Goal: Obtain resource: Download file/media

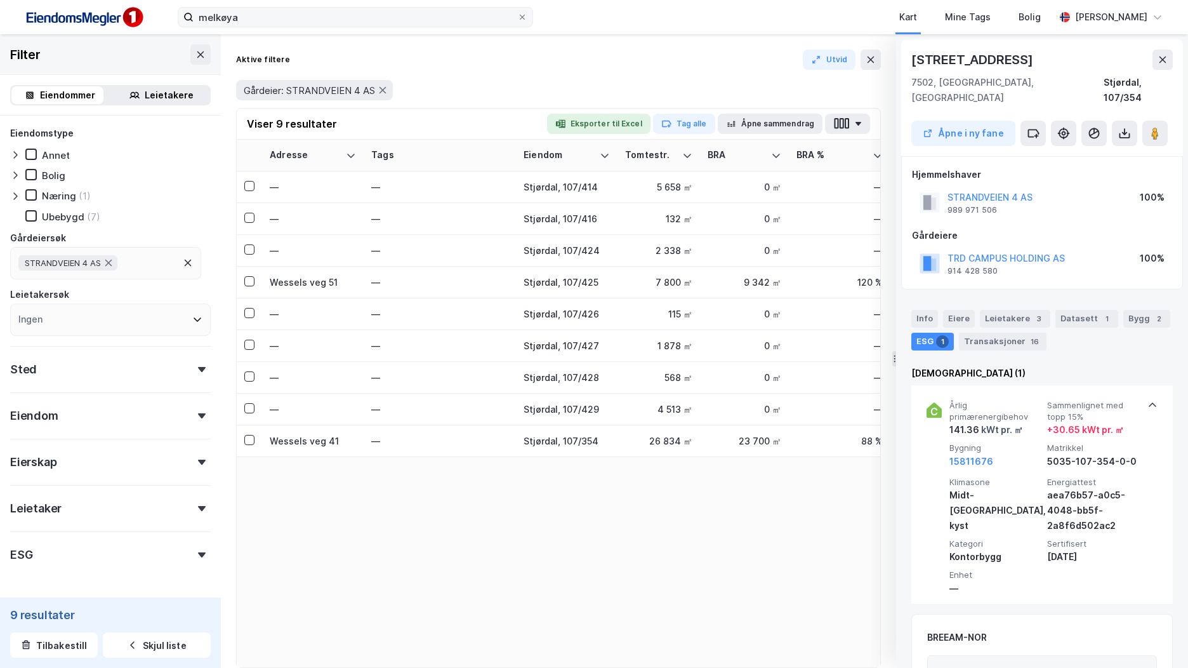
click at [196, 11] on label "melkøya" at bounding box center [356, 17] width 356 height 20
click at [196, 11] on input "melkøya" at bounding box center [356, 17] width 324 height 19
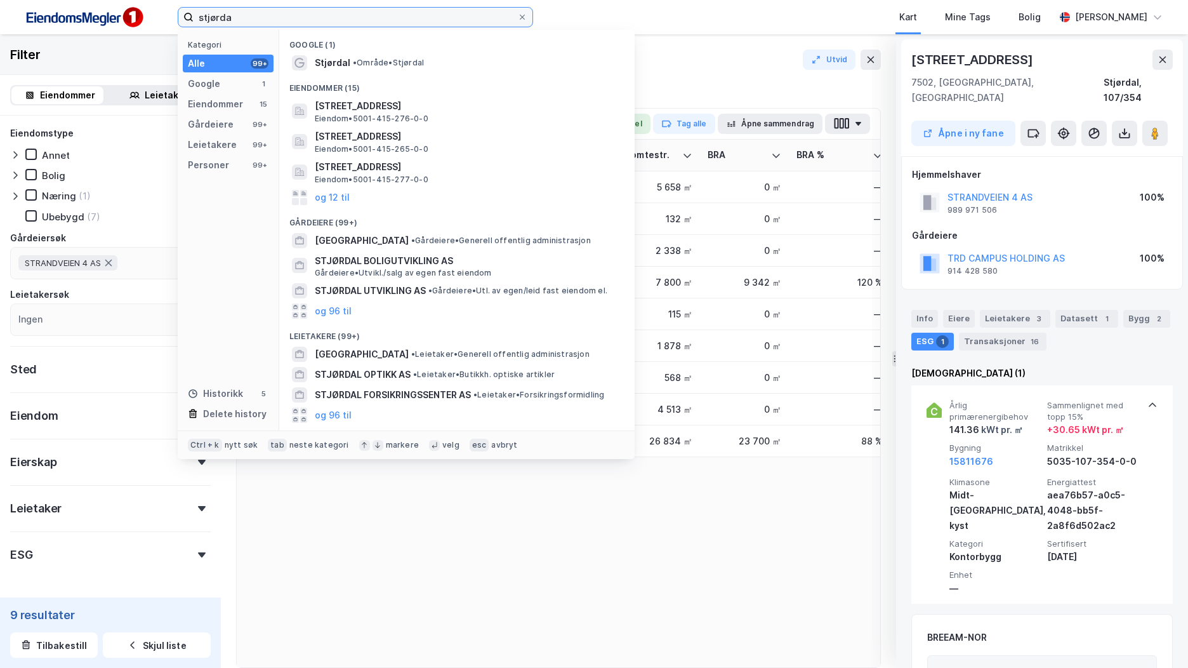
type input "stjørda"
click at [65, 18] on img at bounding box center [83, 17] width 127 height 29
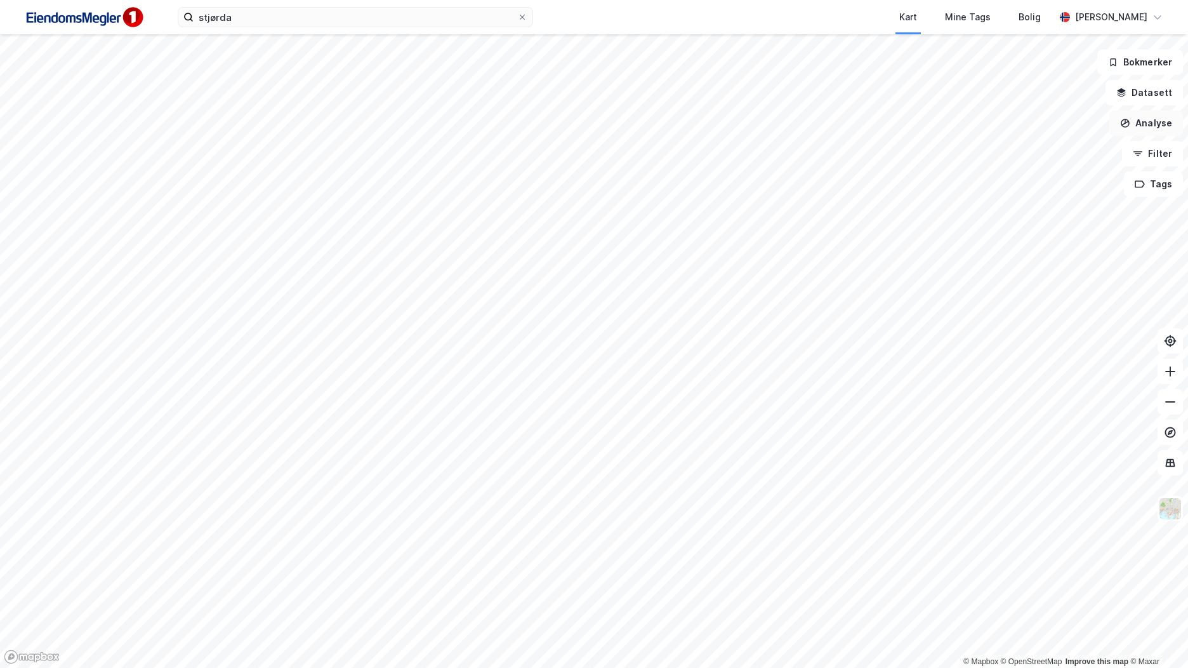
click at [1168, 123] on button "Analyse" at bounding box center [1147, 122] width 74 height 25
click at [1150, 154] on button "Filter" at bounding box center [1152, 153] width 61 height 25
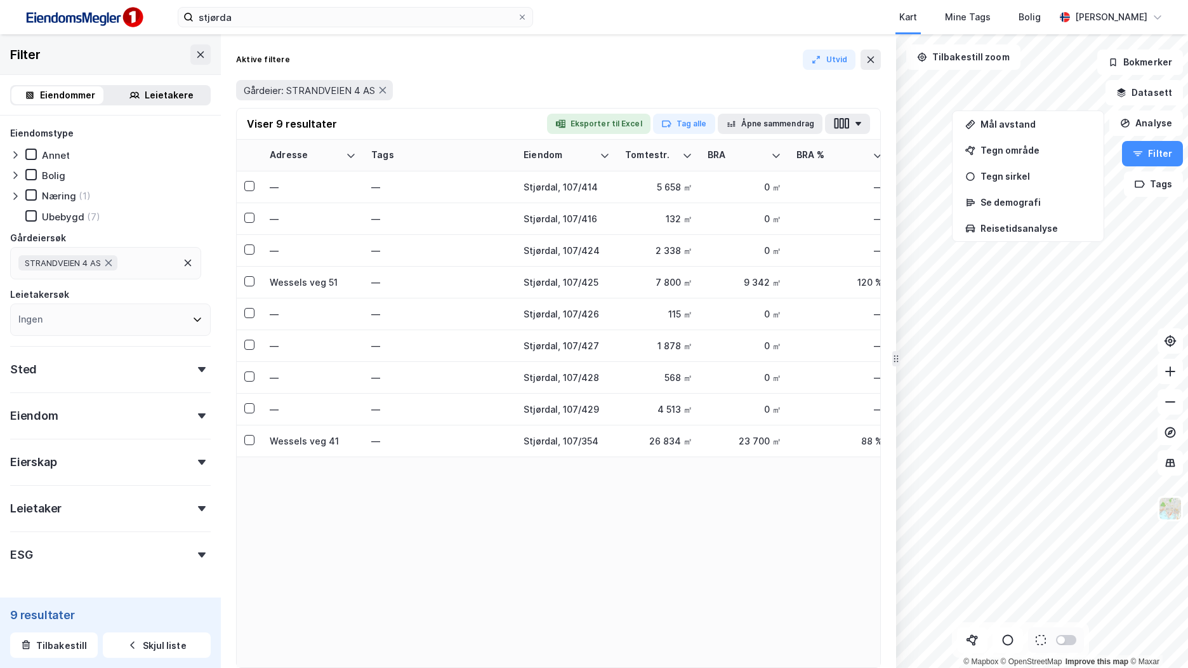
click at [48, 375] on div "Sted" at bounding box center [110, 364] width 201 height 36
click at [876, 57] on button at bounding box center [871, 60] width 20 height 20
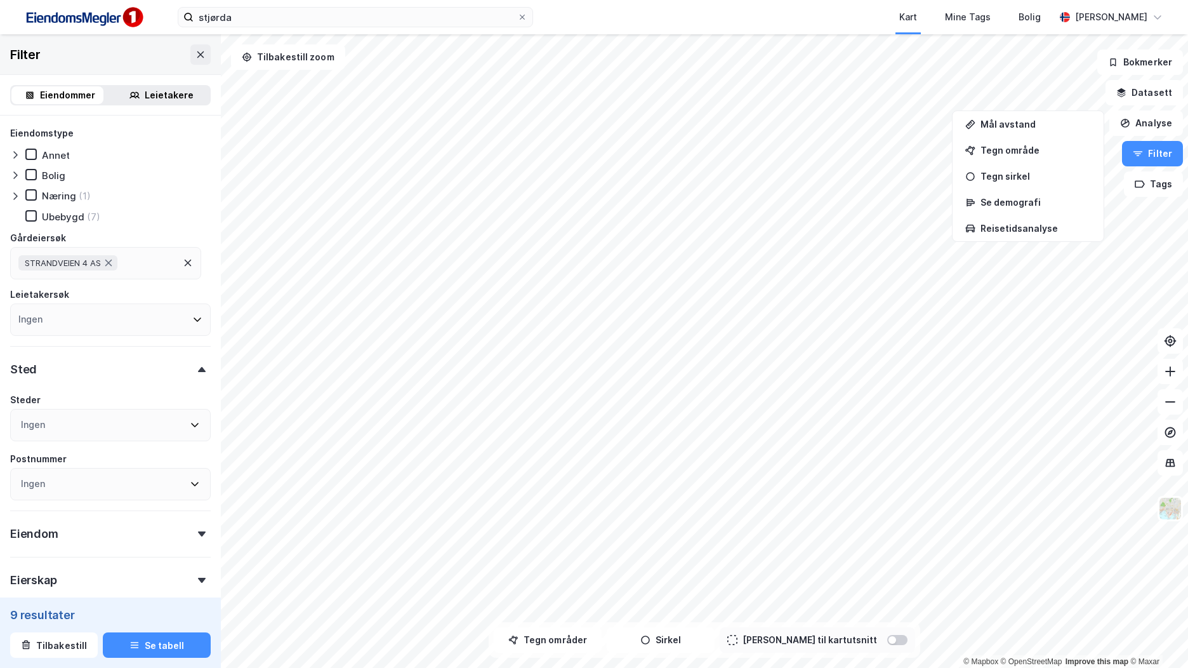
click at [186, 263] on icon at bounding box center [188, 263] width 10 height 10
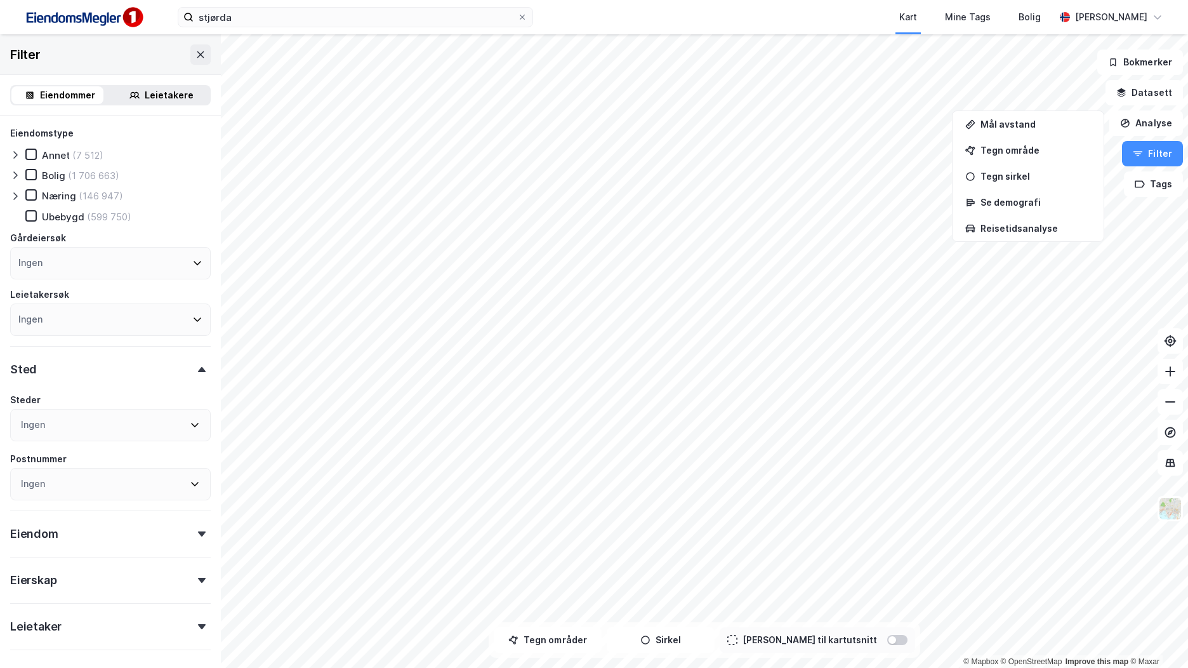
click at [59, 418] on div "Ingen" at bounding box center [110, 425] width 201 height 32
type input "stjørda"
click at [44, 520] on icon at bounding box center [41, 518] width 9 height 9
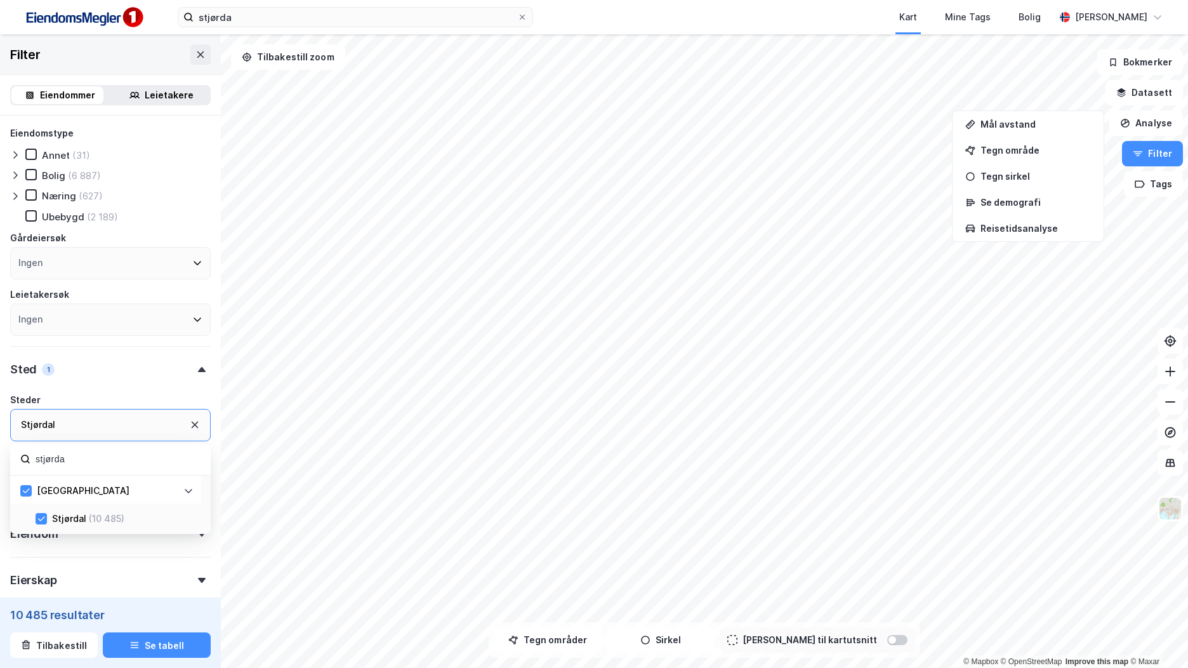
click at [33, 194] on icon at bounding box center [31, 195] width 7 height 4
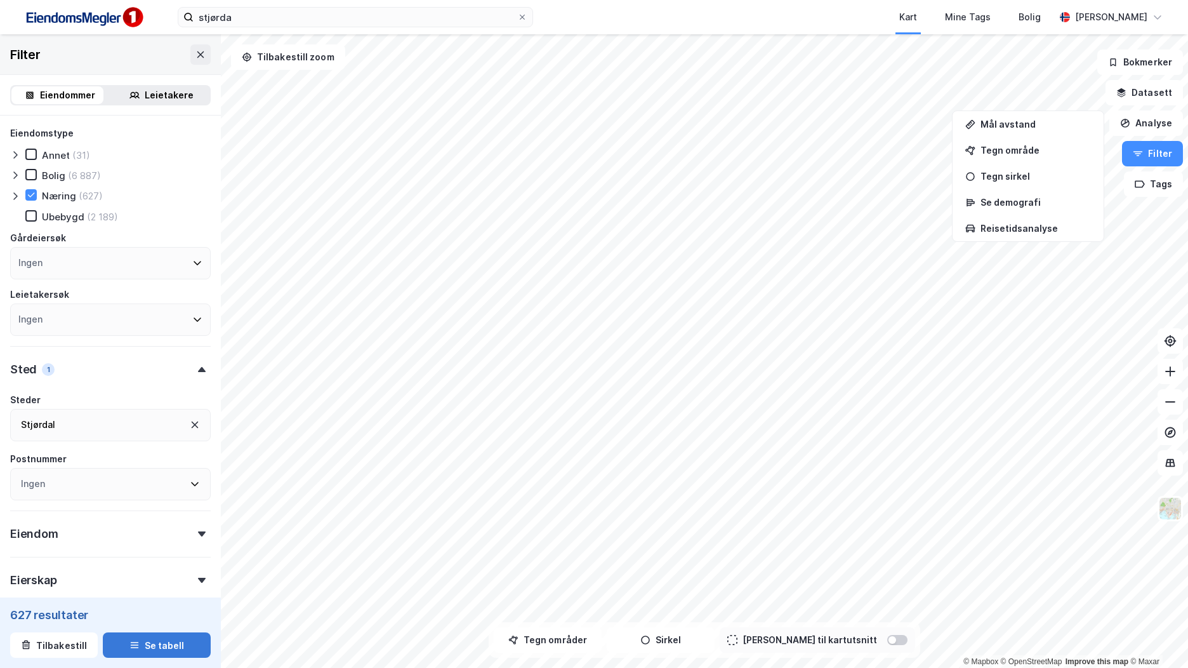
click at [153, 647] on button "Se tabell" at bounding box center [157, 644] width 108 height 25
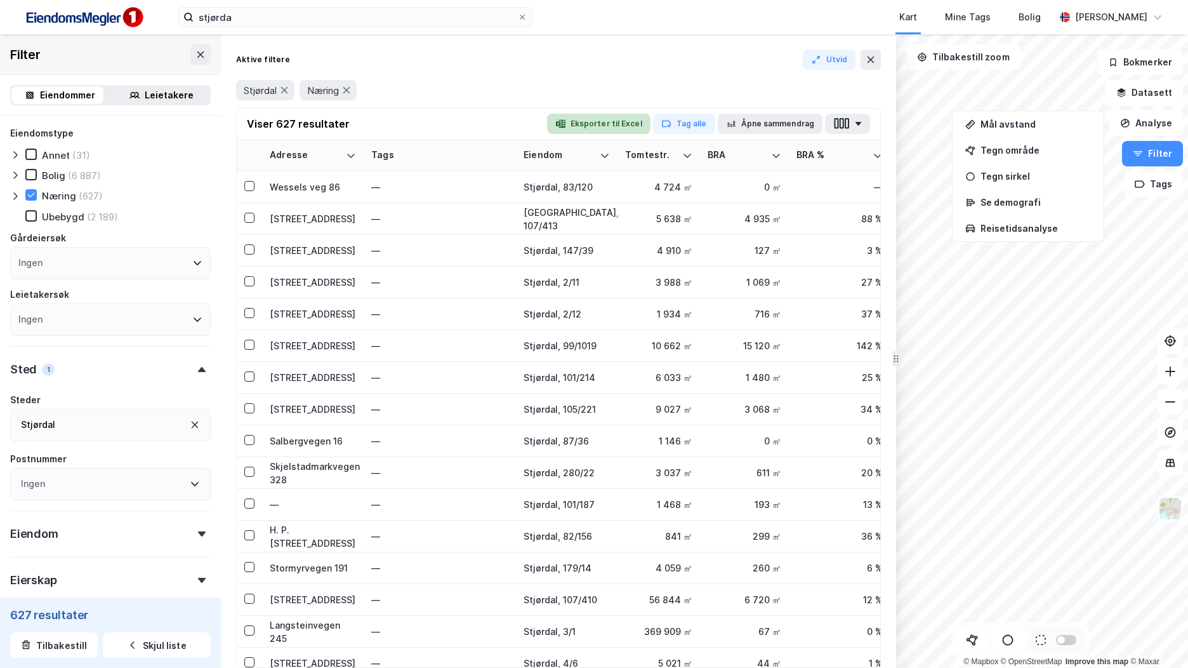
click at [608, 118] on button "Eksporter til Excel" at bounding box center [598, 124] width 103 height 20
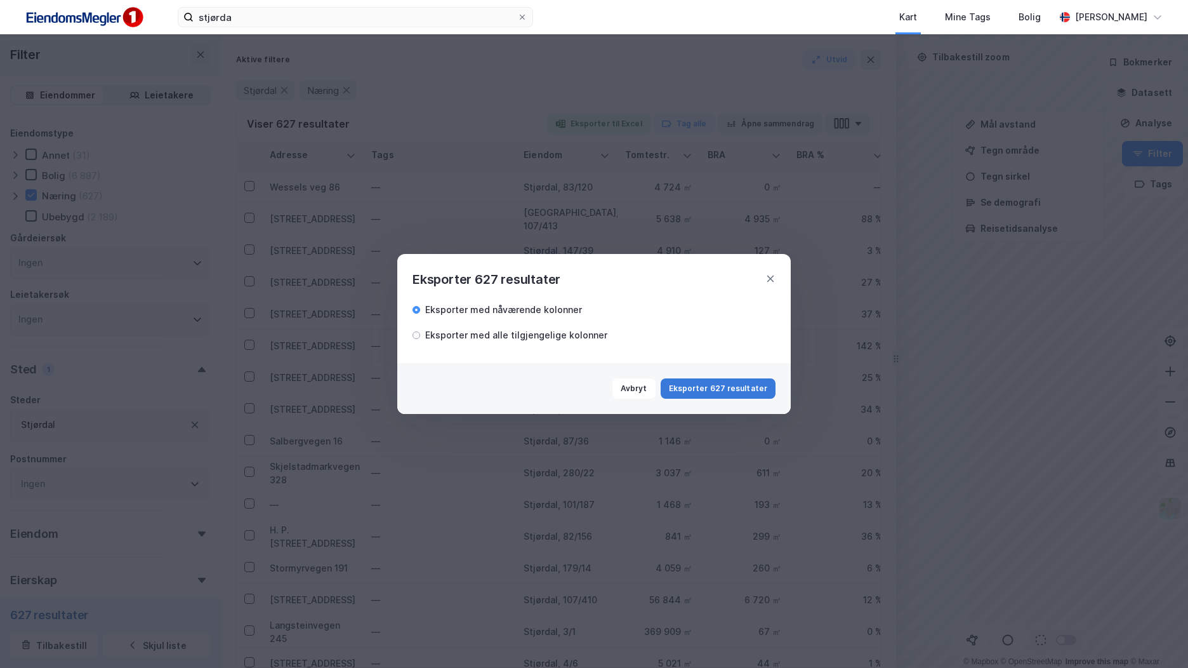
click at [726, 389] on button "Eksporter 627 resultater" at bounding box center [718, 388] width 115 height 20
